Goal: Task Accomplishment & Management: Use online tool/utility

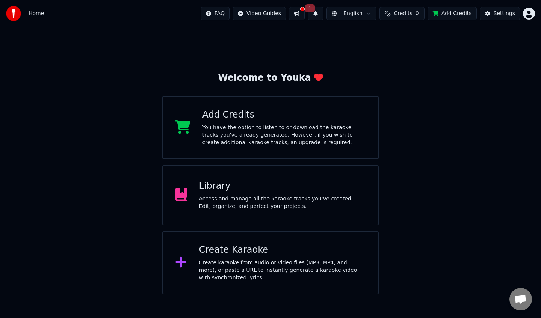
click at [248, 211] on div "Library Access and manage all the karaoke tracks you’ve created. Edit, organize…" at bounding box center [270, 195] width 216 height 60
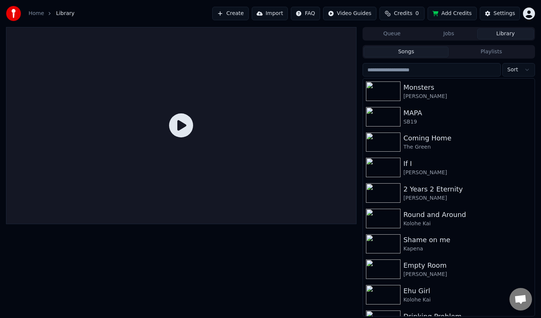
click at [266, 12] on button "Import" at bounding box center [270, 14] width 36 height 14
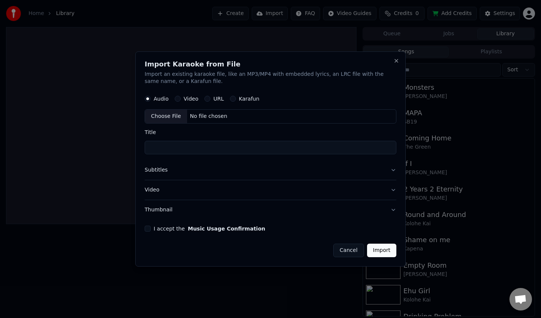
click at [186, 100] on label "Video" at bounding box center [191, 98] width 15 height 5
click at [181, 100] on button "Video" at bounding box center [178, 99] width 6 height 6
click at [176, 115] on div "Choose File" at bounding box center [166, 117] width 42 height 14
type input "**********"
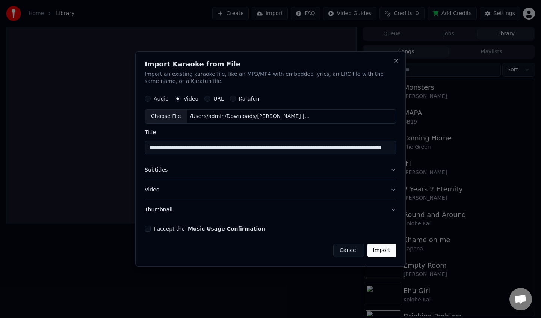
click at [383, 250] on button "Import" at bounding box center [381, 251] width 29 height 14
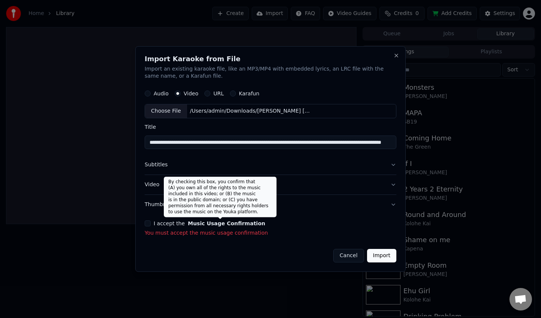
click at [190, 225] on button "Music Usage Confirmation" at bounding box center [226, 223] width 77 height 5
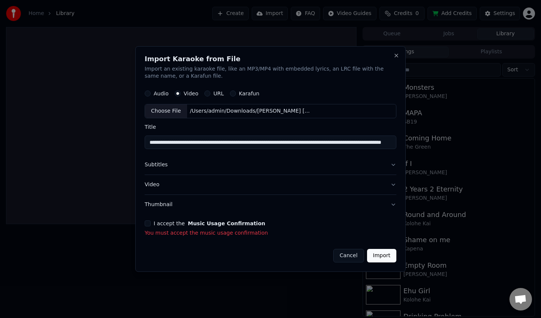
click at [151, 224] on div "I accept the Music Usage Confirmation" at bounding box center [271, 223] width 252 height 6
click at [147, 225] on button "I accept the Music Usage Confirmation" at bounding box center [148, 223] width 6 height 6
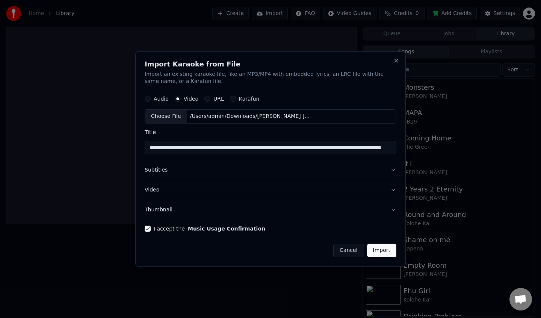
click at [381, 249] on button "Import" at bounding box center [381, 251] width 29 height 14
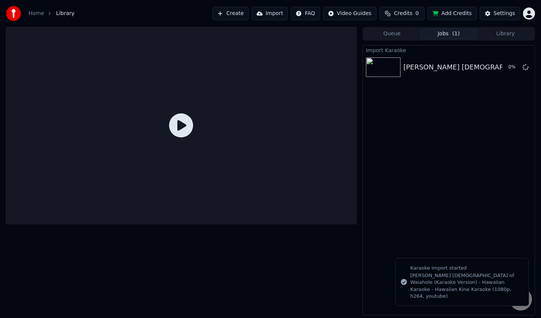
click at [282, 17] on button "Import" at bounding box center [270, 14] width 36 height 14
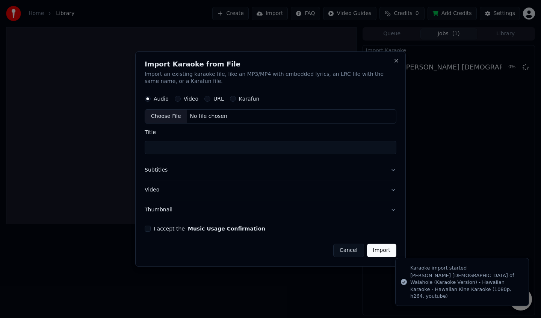
click at [182, 96] on div "Video" at bounding box center [187, 99] width 24 height 6
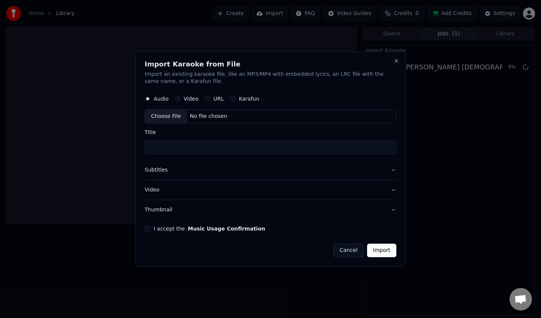
click at [179, 101] on div "Video" at bounding box center [187, 99] width 24 height 6
click at [176, 101] on button "Video" at bounding box center [178, 99] width 6 height 6
click at [176, 118] on div "Choose File" at bounding box center [166, 117] width 42 height 14
type input "**********"
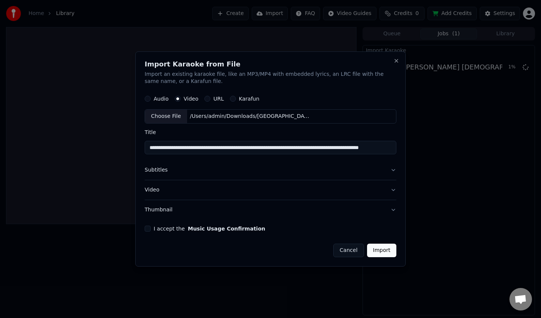
click at [378, 252] on button "Import" at bounding box center [381, 251] width 29 height 14
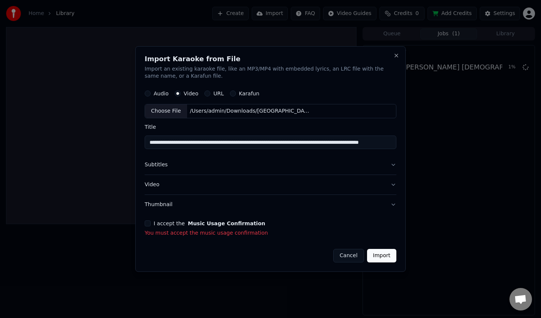
click at [146, 226] on button "I accept the Music Usage Confirmation" at bounding box center [148, 223] width 6 height 6
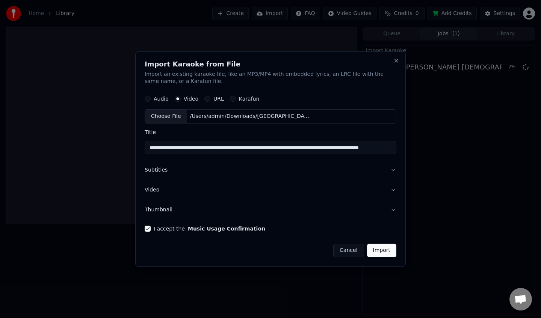
click at [380, 253] on button "Import" at bounding box center [381, 251] width 29 height 14
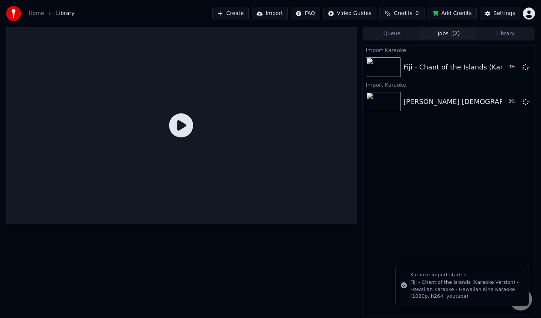
click at [272, 14] on button "Import" at bounding box center [270, 14] width 36 height 14
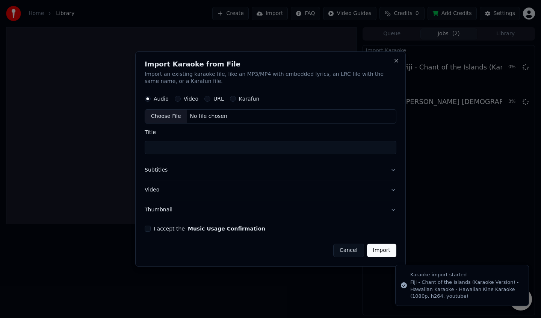
click at [186, 97] on label "Video" at bounding box center [191, 98] width 15 height 5
click at [181, 97] on button "Video" at bounding box center [178, 99] width 6 height 6
click at [177, 113] on div "Choose File" at bounding box center [166, 117] width 42 height 14
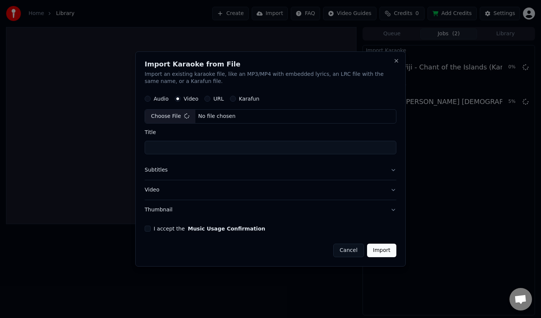
type input "**********"
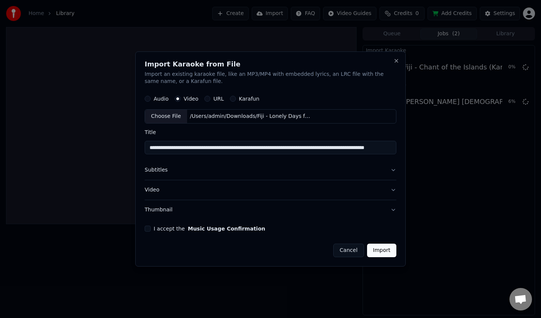
click at [147, 226] on button "I accept the Music Usage Confirmation" at bounding box center [148, 229] width 6 height 6
click at [389, 254] on button "Import" at bounding box center [381, 251] width 29 height 14
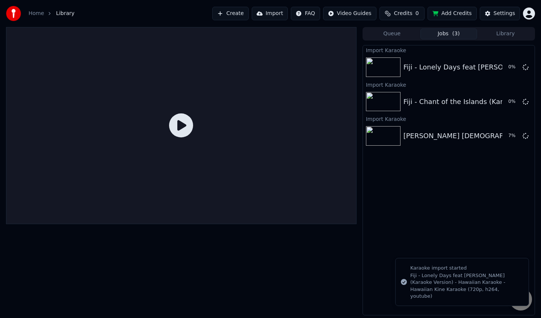
click at [271, 11] on button "Import" at bounding box center [270, 14] width 36 height 14
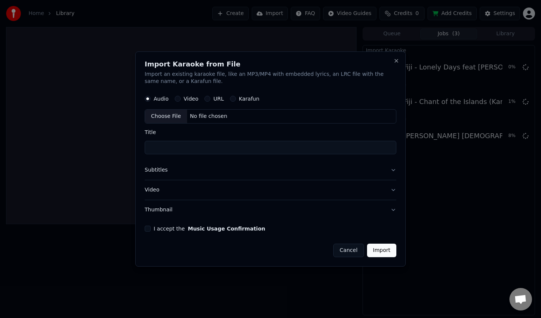
click at [184, 97] on label "Video" at bounding box center [191, 98] width 15 height 5
click at [181, 97] on button "Video" at bounding box center [178, 99] width 6 height 6
click at [169, 116] on div "Choose File" at bounding box center [166, 117] width 42 height 14
type input "**********"
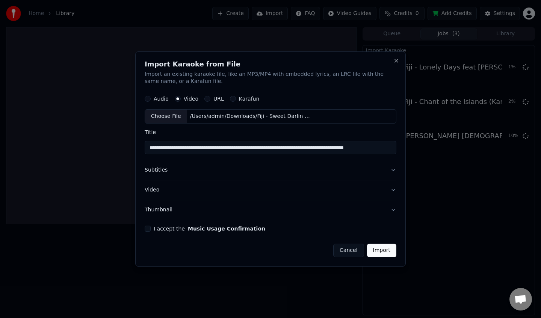
click at [149, 230] on button "I accept the Music Usage Confirmation" at bounding box center [148, 229] width 6 height 6
click at [382, 251] on button "Import" at bounding box center [381, 251] width 29 height 14
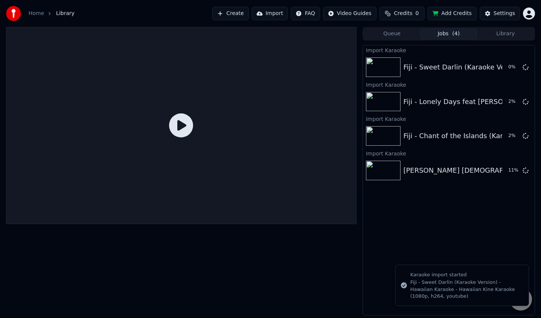
click at [273, 16] on button "Import" at bounding box center [270, 14] width 36 height 14
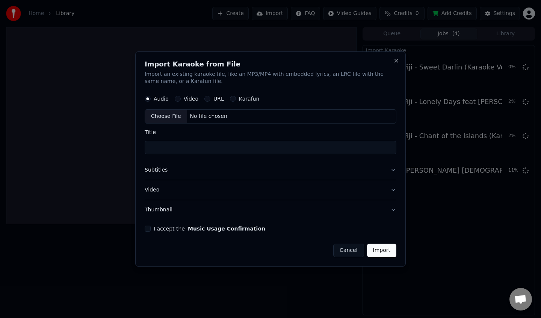
click at [178, 99] on button "Video" at bounding box center [178, 99] width 6 height 6
click at [175, 117] on div "Choose File" at bounding box center [166, 117] width 42 height 14
type input "**********"
click at [148, 231] on button "I accept the Music Usage Confirmation" at bounding box center [148, 229] width 6 height 6
click at [381, 252] on button "Import" at bounding box center [381, 251] width 29 height 14
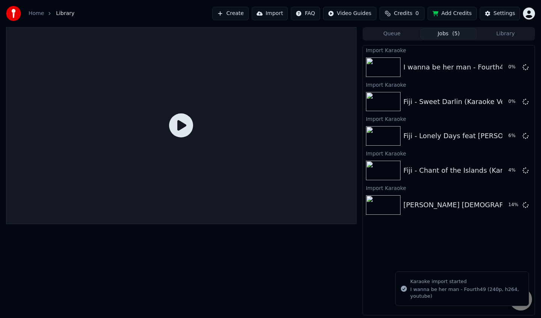
click at [275, 12] on button "Import" at bounding box center [270, 14] width 36 height 14
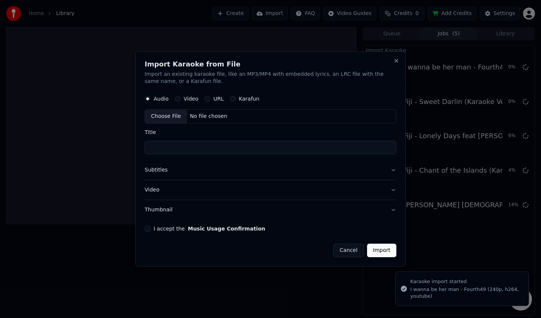
click at [184, 97] on label "Video" at bounding box center [191, 98] width 15 height 5
click at [181, 97] on button "Video" at bounding box center [178, 99] width 6 height 6
click at [173, 114] on div "Choose File" at bounding box center [166, 117] width 42 height 14
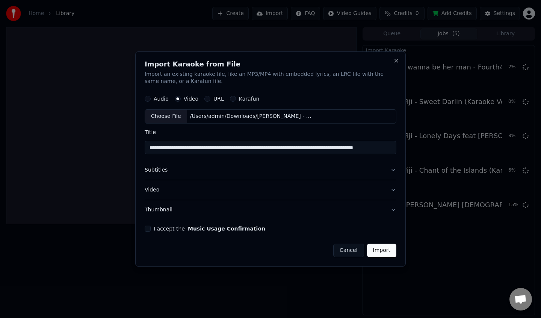
type input "**********"
click at [146, 230] on button "I accept the Music Usage Confirmation" at bounding box center [148, 229] width 6 height 6
click at [377, 252] on button "Import" at bounding box center [381, 251] width 29 height 14
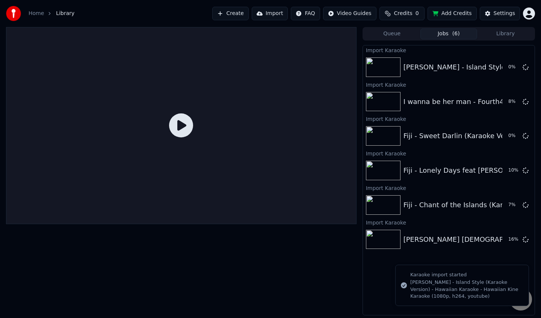
click at [271, 18] on button "Import" at bounding box center [270, 14] width 36 height 14
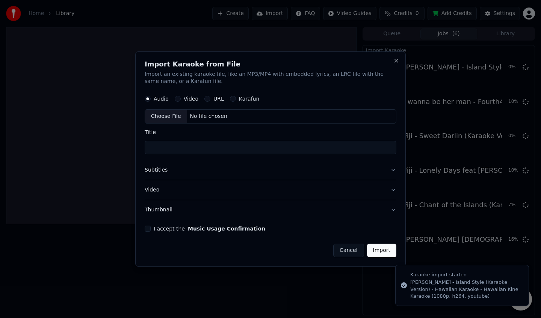
click at [186, 99] on label "Video" at bounding box center [191, 98] width 15 height 5
click at [181, 99] on button "Video" at bounding box center [178, 99] width 6 height 6
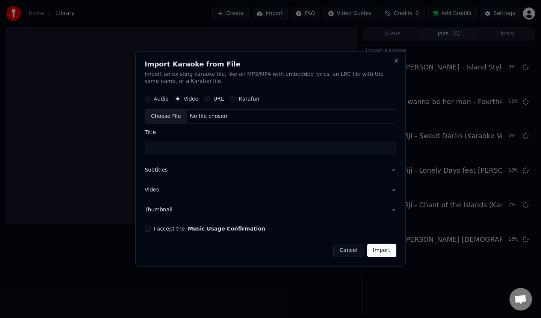
click at [172, 113] on div "Choose File" at bounding box center [166, 117] width 42 height 14
click at [147, 229] on button "I accept the Music Usage Confirmation" at bounding box center [148, 229] width 6 height 6
type input "**********"
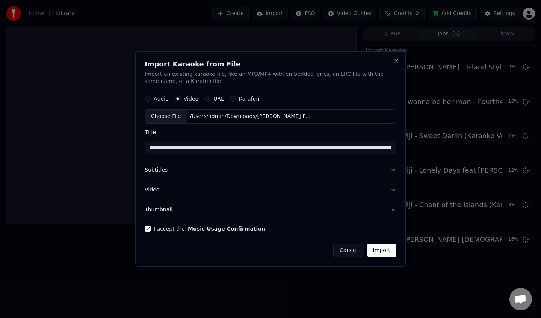
click at [383, 252] on button "Import" at bounding box center [381, 251] width 29 height 14
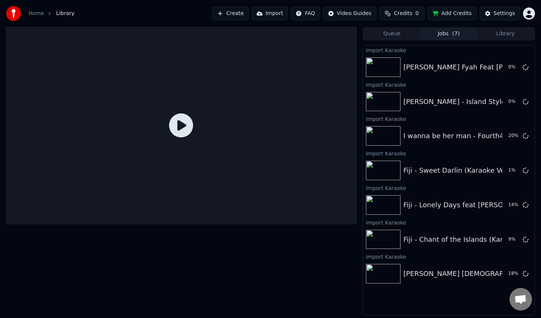
click at [276, 14] on button "Import" at bounding box center [270, 14] width 36 height 14
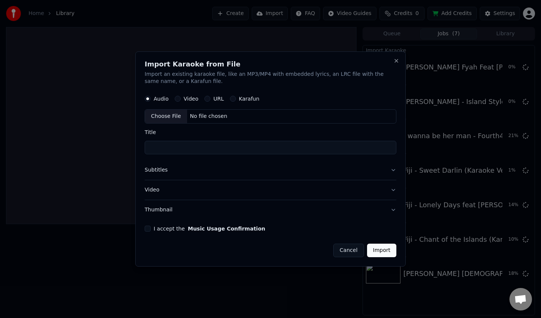
click at [182, 99] on div "Video" at bounding box center [187, 99] width 24 height 6
click at [177, 98] on button "Video" at bounding box center [178, 99] width 6 height 6
click at [179, 123] on div "Choose File" at bounding box center [166, 117] width 42 height 14
type input "**********"
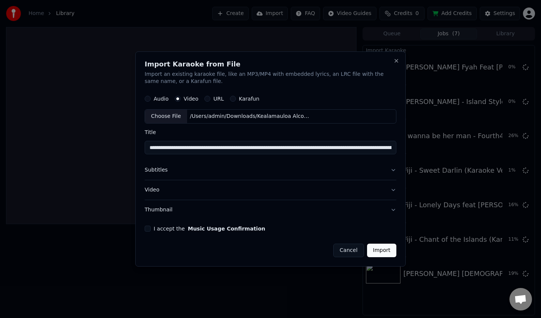
click at [147, 230] on button "I accept the Music Usage Confirmation" at bounding box center [148, 229] width 6 height 6
click at [386, 252] on button "Import" at bounding box center [381, 251] width 29 height 14
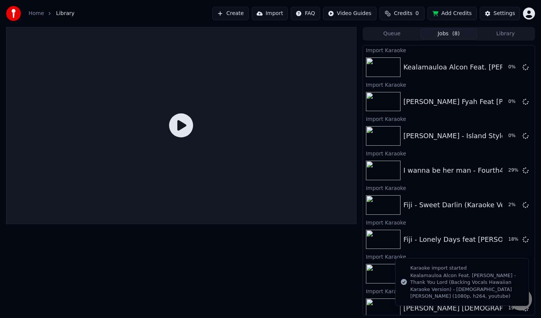
click at [281, 14] on button "Import" at bounding box center [270, 14] width 36 height 14
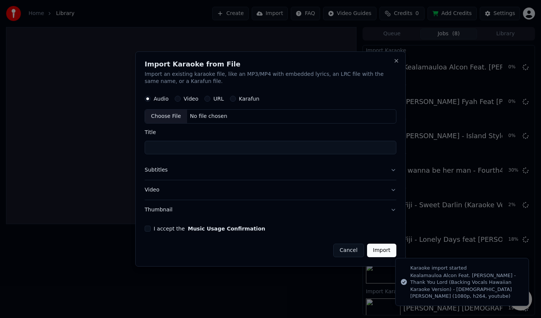
click at [179, 99] on button "Video" at bounding box center [178, 99] width 6 height 6
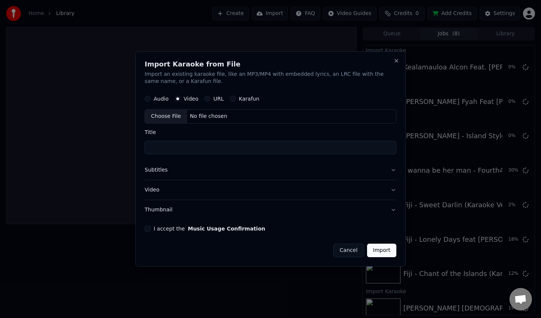
click at [178, 116] on div "Choose File" at bounding box center [166, 117] width 42 height 14
click at [145, 230] on button "I accept the Music Usage Confirmation" at bounding box center [148, 229] width 6 height 6
click at [389, 252] on button "Import" at bounding box center [381, 251] width 29 height 14
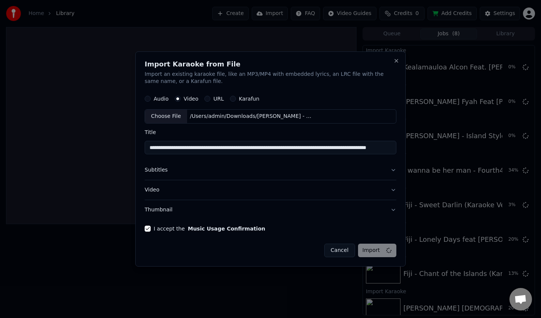
type input "**********"
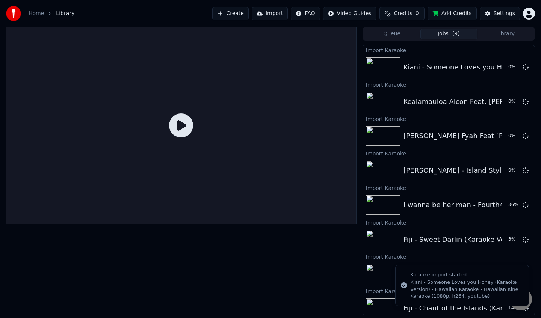
click at [264, 18] on button "Import" at bounding box center [270, 14] width 36 height 14
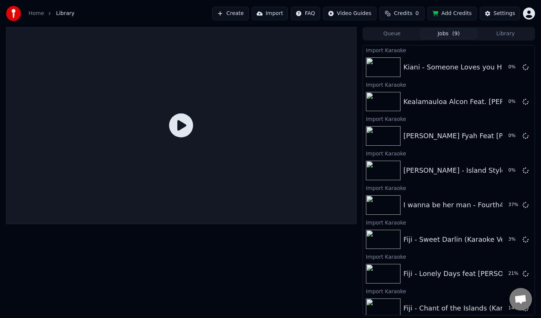
click at [270, 13] on html "Home Library Create Import FAQ Video Guides Credits 0 Add Credits Settings Queu…" at bounding box center [270, 159] width 541 height 318
click at [271, 11] on button "Import" at bounding box center [270, 14] width 36 height 14
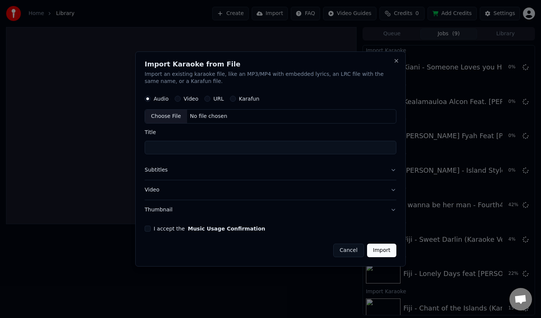
click at [178, 102] on div "Audio Video URL Karafun" at bounding box center [271, 99] width 252 height 15
click at [178, 101] on div "Video" at bounding box center [187, 99] width 24 height 6
click at [181, 96] on div "Video" at bounding box center [187, 99] width 24 height 6
click at [177, 100] on button "Video" at bounding box center [178, 99] width 6 height 6
click at [177, 116] on div "Choose File" at bounding box center [166, 117] width 42 height 14
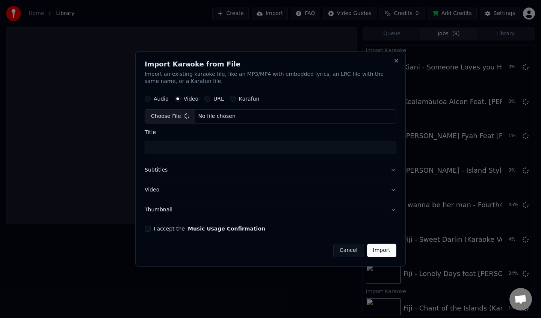
click at [149, 229] on button "I accept the Music Usage Confirmation" at bounding box center [148, 229] width 6 height 6
type input "**********"
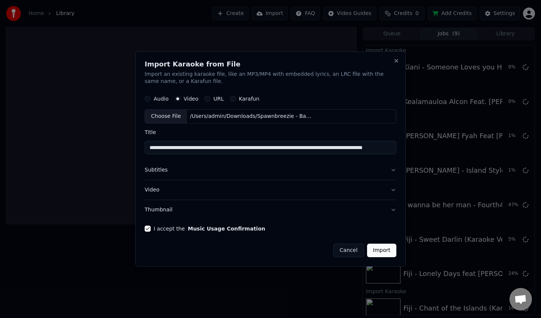
click at [379, 250] on button "Import" at bounding box center [381, 251] width 29 height 14
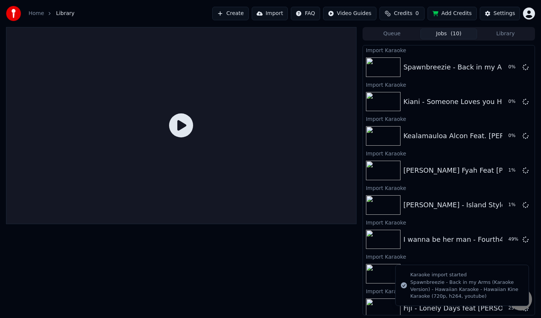
click at [284, 11] on button "Import" at bounding box center [270, 14] width 36 height 14
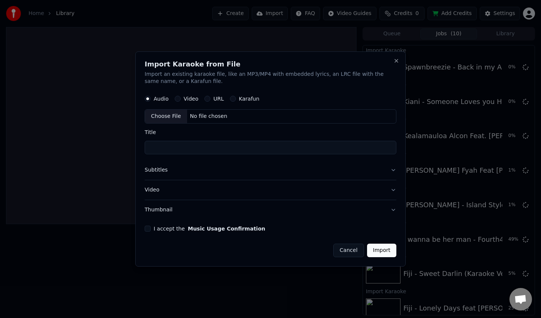
click at [181, 98] on div "Video" at bounding box center [187, 99] width 24 height 6
click at [178, 98] on button "Video" at bounding box center [178, 99] width 6 height 6
click at [178, 118] on div "Choose File" at bounding box center [166, 117] width 42 height 14
click at [149, 231] on button "I accept the Music Usage Confirmation" at bounding box center [148, 229] width 6 height 6
type input "**********"
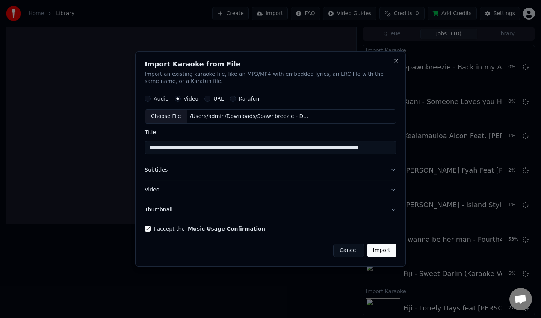
click at [383, 247] on button "Import" at bounding box center [381, 251] width 29 height 14
click at [383, 249] on div "Cancel Import" at bounding box center [271, 248] width 252 height 20
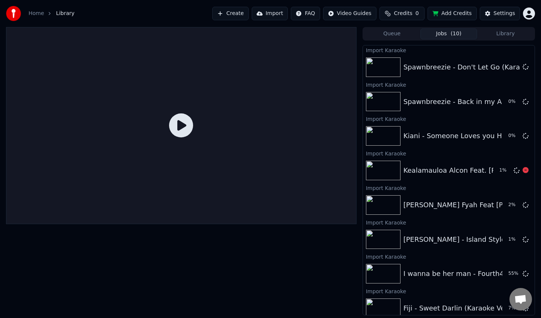
scroll to position [109, 0]
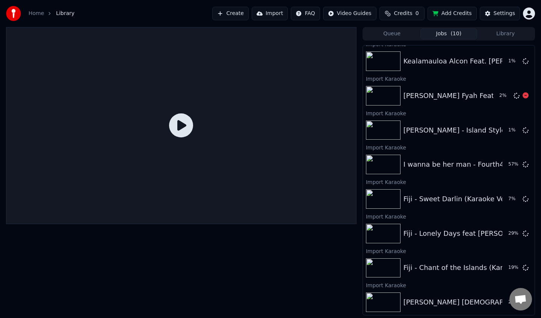
click at [392, 35] on button "Queue" at bounding box center [391, 34] width 57 height 11
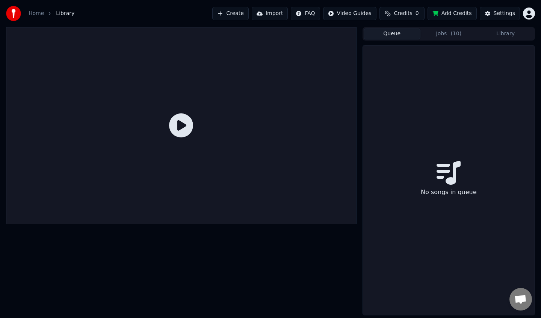
click at [457, 33] on span "( 10 )" at bounding box center [455, 34] width 11 height 8
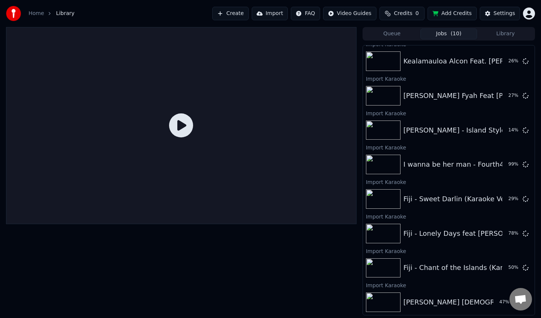
click at [272, 12] on button "Import" at bounding box center [270, 14] width 36 height 14
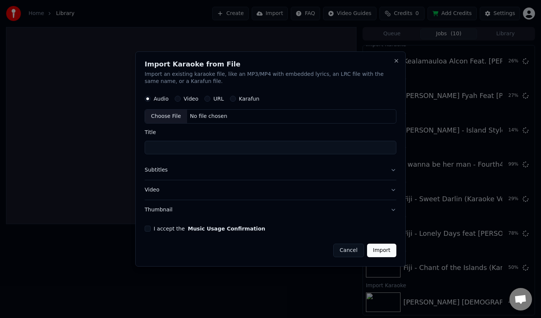
click at [179, 98] on button "Video" at bounding box center [178, 99] width 6 height 6
click at [177, 114] on div "Choose File" at bounding box center [166, 117] width 42 height 14
click at [148, 230] on button "I accept the Music Usage Confirmation" at bounding box center [148, 229] width 6 height 6
click at [165, 120] on div "Choose File" at bounding box center [166, 117] width 42 height 14
click at [167, 116] on div "Choose File" at bounding box center [166, 117] width 42 height 14
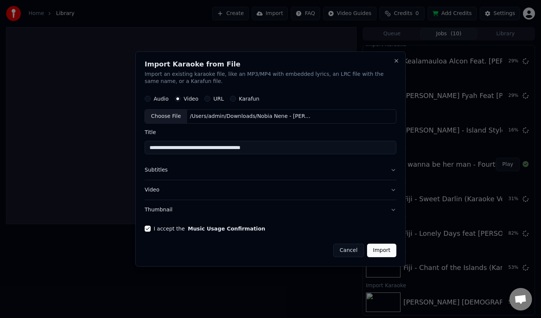
type input "**********"
click at [390, 253] on button "Import" at bounding box center [381, 251] width 29 height 14
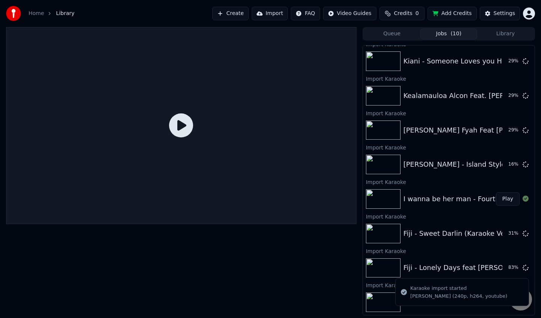
scroll to position [144, 0]
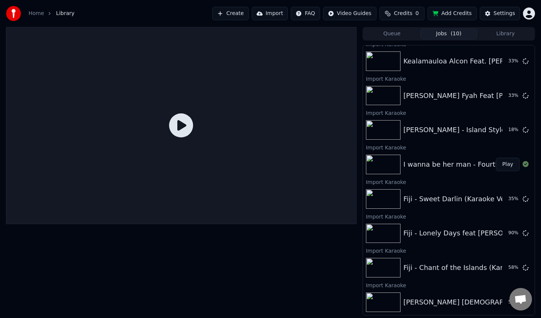
click at [235, 14] on button "Create" at bounding box center [230, 14] width 36 height 14
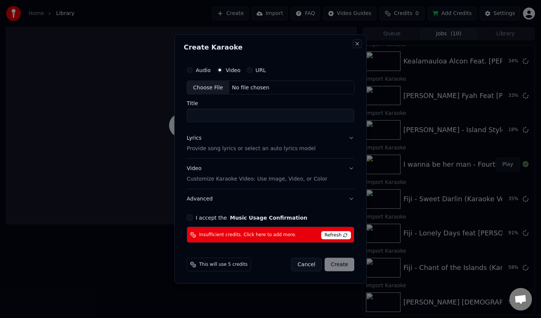
click at [356, 43] on button "Close" at bounding box center [357, 44] width 6 height 6
click at [354, 40] on div "Create Karaoke Audio Video URL Choose File No file chosen Title Lyrics Provide …" at bounding box center [270, 159] width 192 height 250
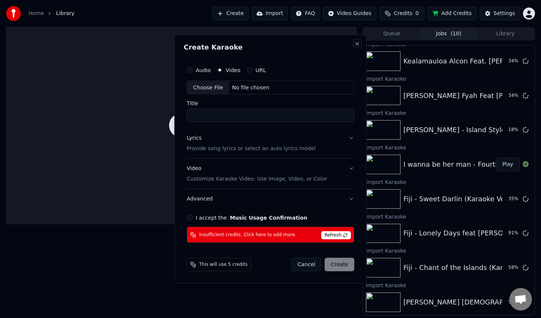
click at [356, 44] on button "Close" at bounding box center [357, 44] width 6 height 6
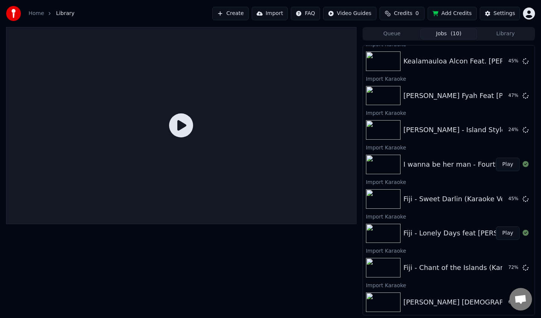
click at [265, 12] on button "Import" at bounding box center [270, 14] width 36 height 14
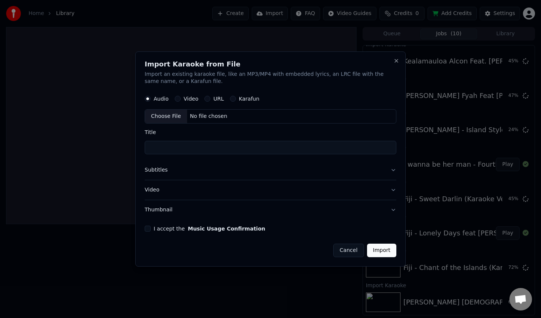
click at [178, 99] on button "Video" at bounding box center [178, 99] width 6 height 6
click at [177, 115] on div "Choose File" at bounding box center [166, 117] width 42 height 14
click at [170, 116] on div "Choose File" at bounding box center [166, 117] width 42 height 14
click at [150, 229] on button "I accept the Music Usage Confirmation" at bounding box center [148, 229] width 6 height 6
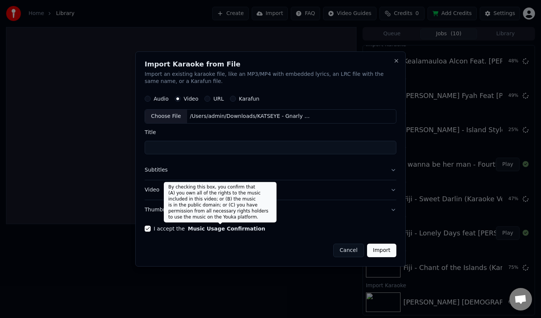
type input "**********"
click at [387, 250] on button "Import" at bounding box center [381, 251] width 29 height 14
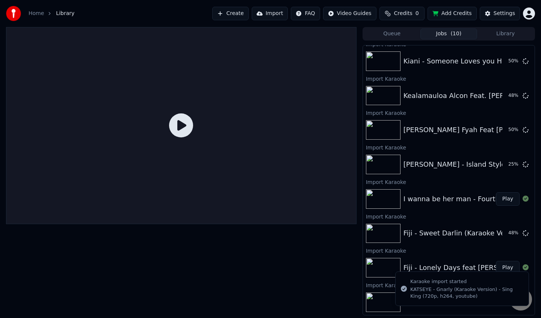
scroll to position [178, 0]
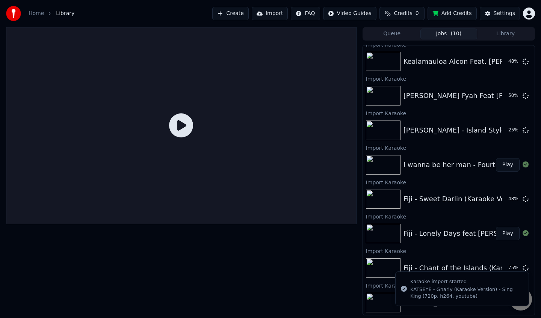
click at [281, 10] on button "Import" at bounding box center [270, 14] width 36 height 14
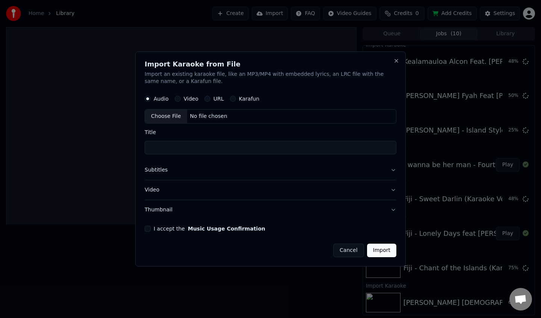
click at [187, 98] on label "Video" at bounding box center [191, 98] width 15 height 5
click at [181, 98] on button "Video" at bounding box center [178, 99] width 6 height 6
click at [175, 98] on button "Video" at bounding box center [178, 99] width 6 height 6
click at [174, 116] on div "Choose File" at bounding box center [166, 117] width 42 height 14
click at [149, 228] on button "I accept the Music Usage Confirmation" at bounding box center [148, 229] width 6 height 6
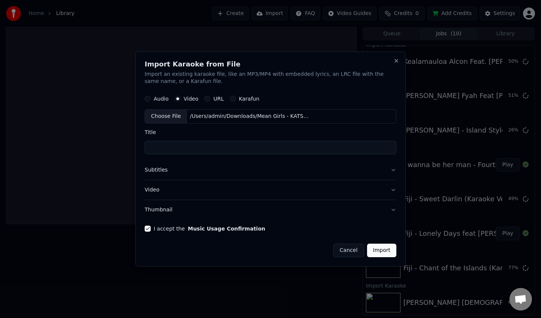
type input "**********"
click at [388, 246] on button "Import" at bounding box center [381, 251] width 29 height 14
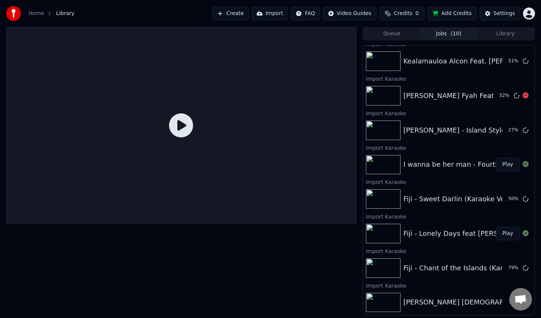
scroll to position [212, 0]
click at [505, 233] on button "Play" at bounding box center [508, 234] width 24 height 14
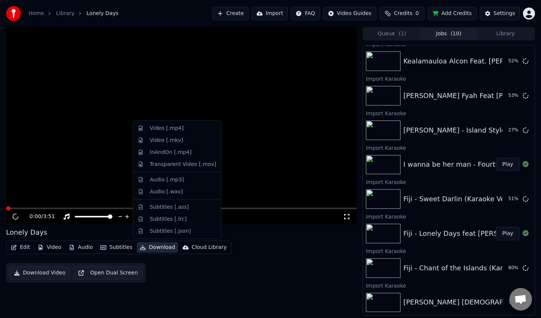
click at [145, 249] on button "Download" at bounding box center [157, 247] width 41 height 11
click at [173, 130] on div "Video [.mp4]" at bounding box center [167, 129] width 34 height 8
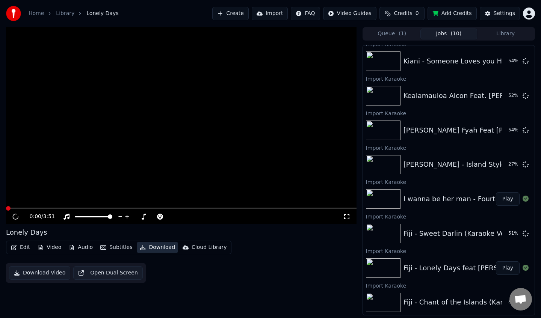
scroll to position [247, 0]
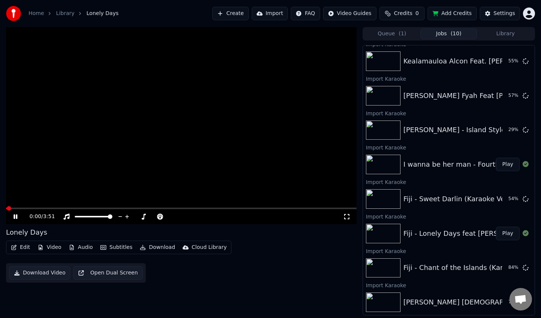
click at [159, 249] on button "Download" at bounding box center [157, 247] width 41 height 11
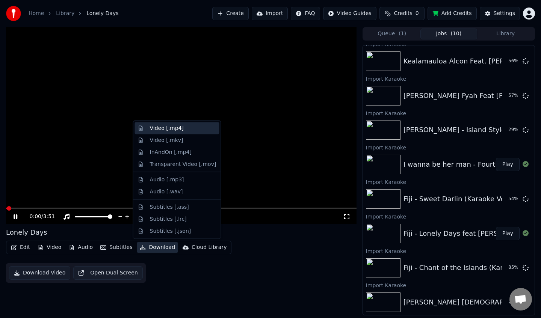
click at [176, 126] on div "Video [.mp4]" at bounding box center [167, 129] width 34 height 8
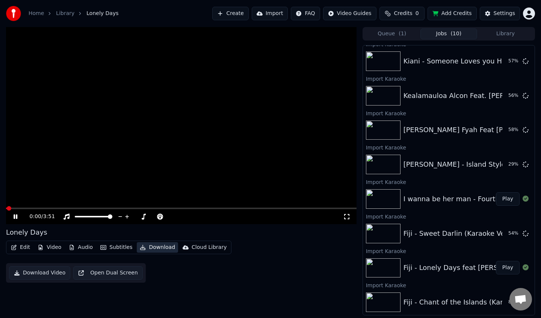
scroll to position [282, 0]
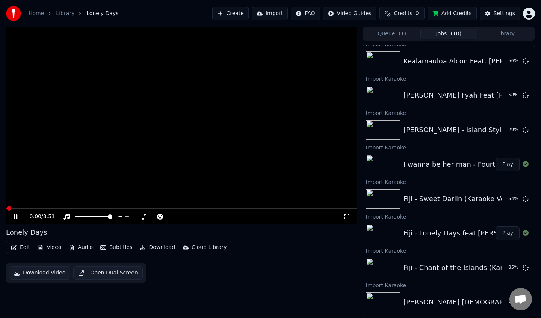
click at [515, 164] on button "Play" at bounding box center [508, 165] width 24 height 14
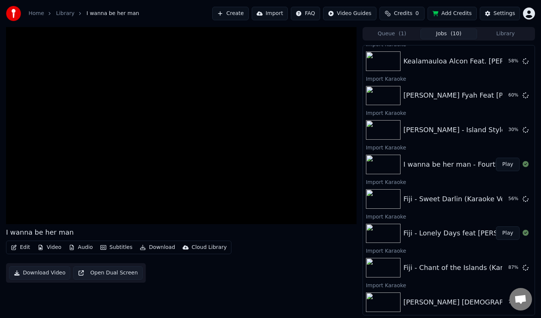
click at [145, 248] on button "Download" at bounding box center [157, 247] width 41 height 11
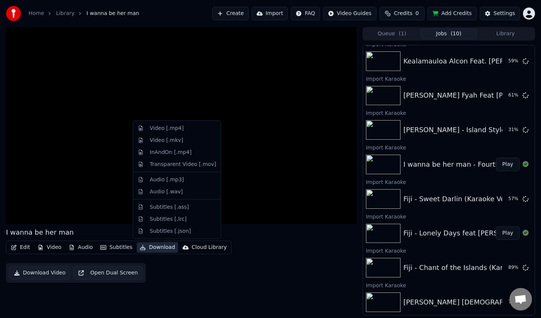
click at [155, 248] on button "Download" at bounding box center [157, 247] width 41 height 11
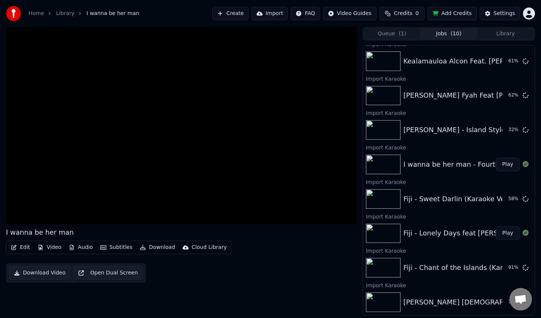
click at [73, 37] on video at bounding box center [181, 125] width 350 height 197
